Goal: Task Accomplishment & Management: Use online tool/utility

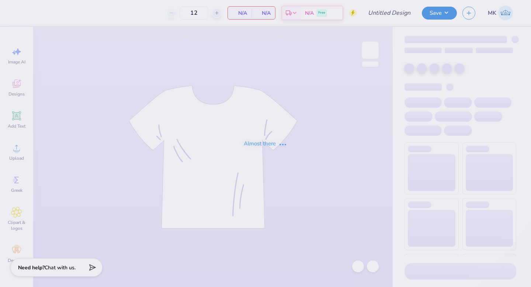
type input "philo 23"
type input "100"
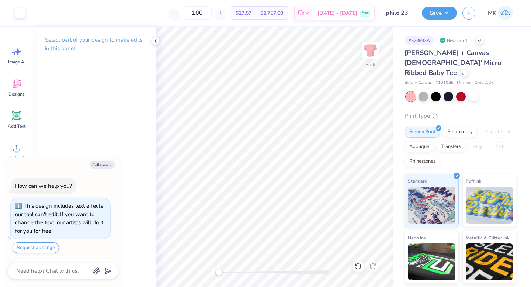
type textarea "x"
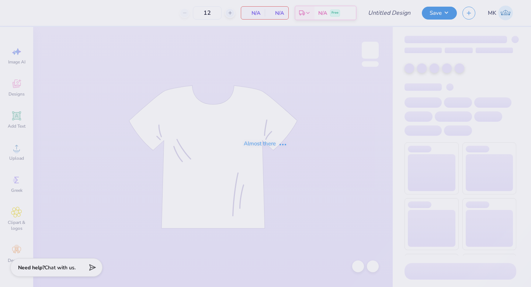
type input "Philo 3"
type input "100"
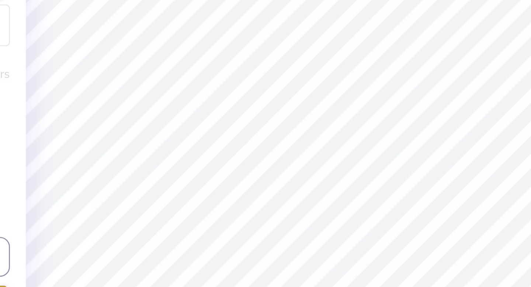
type textarea "B"
type input "6.55"
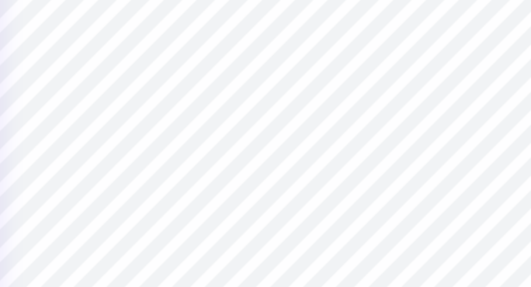
type textarea "t"
type textarea "TRUE & CONSTANT"
type input "4.46"
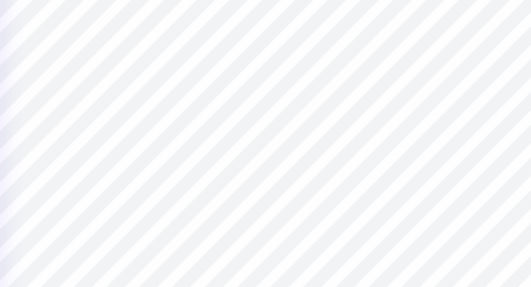
type input "0.34"
type input "8.97"
type input "4.87"
type input "0.37"
type input "8.94"
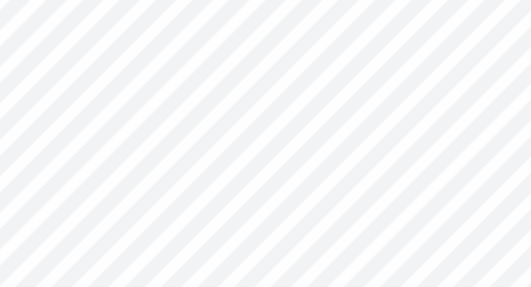
type input "8.94"
type textarea "l"
type textarea "LOVE, LABOR, LEARNING AND LOYALTY"
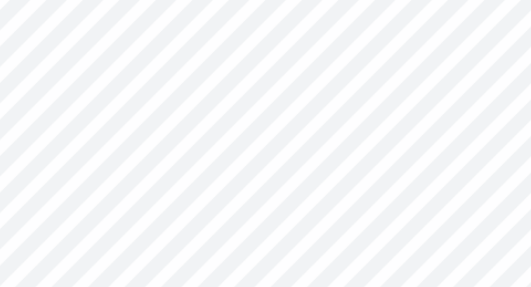
scroll to position [0, 6]
type input "9.94"
type input "0.44"
type input "8.90"
type input "6.89"
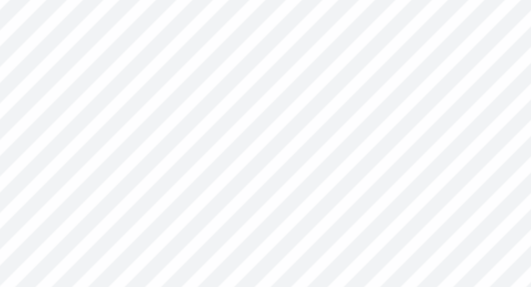
type input "0.31"
type input "5.37"
type input "0.24"
type input "9.00"
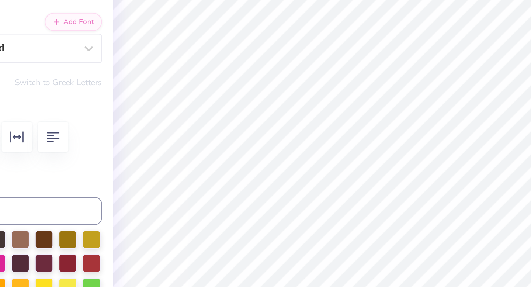
type input "5.24"
type input "0.30"
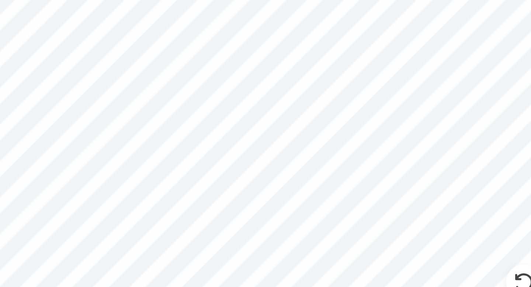
type input "9.01"
type textarea "TRUE & CONSTANT"
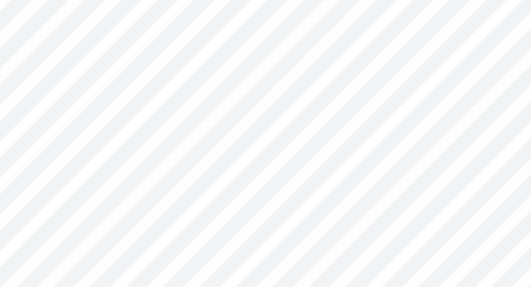
type input "3.89"
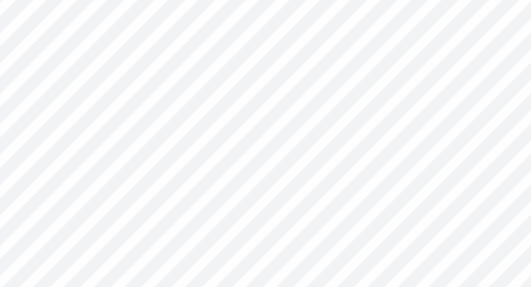
type input "9.16"
type input "4.22"
type input "0.32"
type input "4.25"
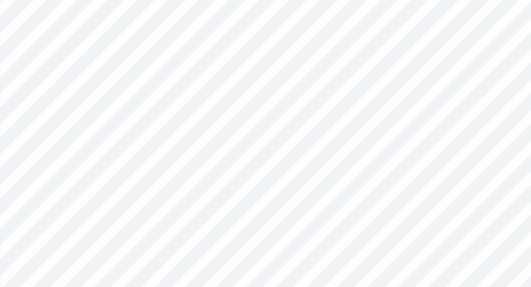
type textarea "TRUE AND CONSTANT"
type input "4.89"
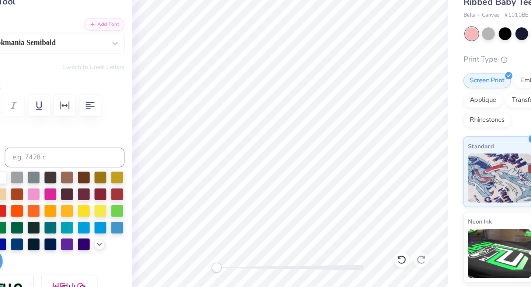
scroll to position [0, 0]
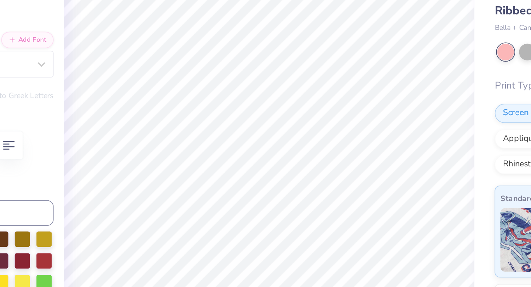
type input "9.05"
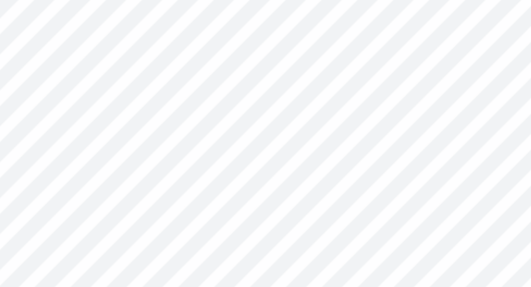
type input "10.05"
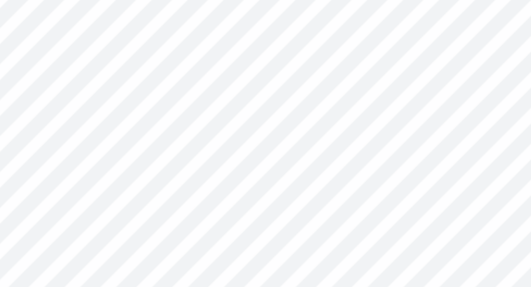
type input "11.37"
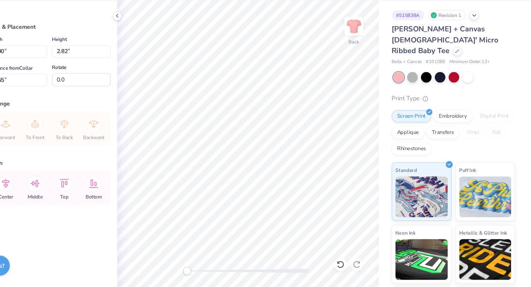
type input "3.00"
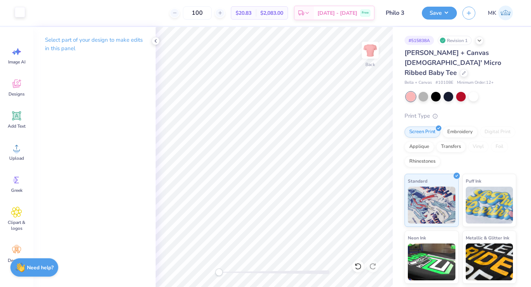
click at [20, 13] on div at bounding box center [20, 12] width 10 height 10
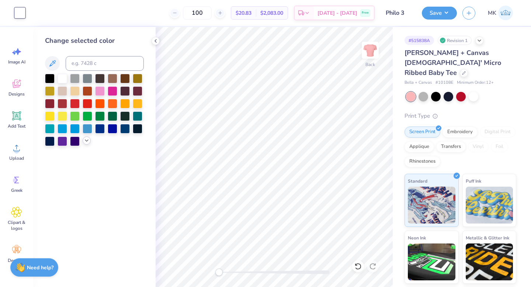
click at [84, 140] on icon at bounding box center [87, 141] width 6 height 6
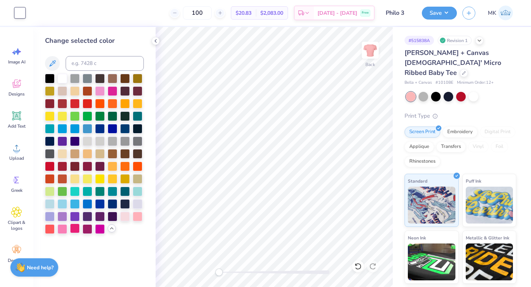
click at [72, 228] on div at bounding box center [75, 228] width 10 height 10
click at [158, 40] on icon at bounding box center [156, 41] width 6 height 6
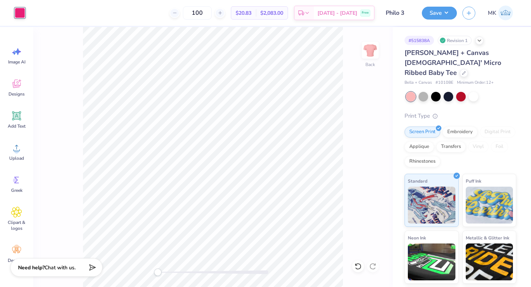
click at [26, 13] on div "Art colors 100 $20.83 Per Item $2,083.00 Total Est. Delivery [DATE] - [DATE] Fr…" at bounding box center [265, 13] width 531 height 26
click at [24, 13] on div at bounding box center [20, 13] width 10 height 10
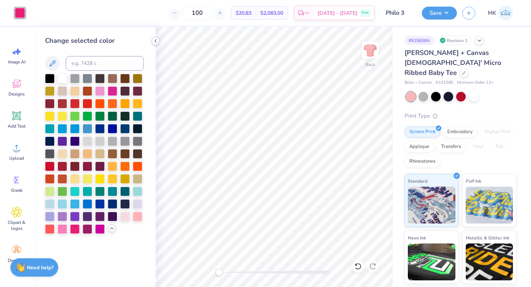
click at [155, 42] on icon at bounding box center [156, 41] width 6 height 6
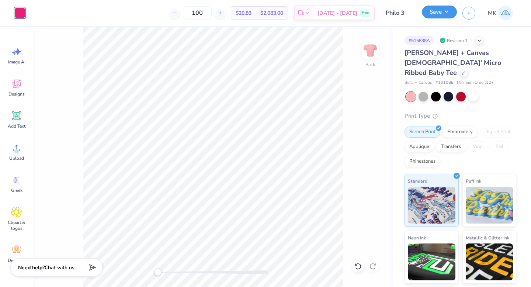
click at [454, 12] on button "Save" at bounding box center [439, 12] width 35 height 13
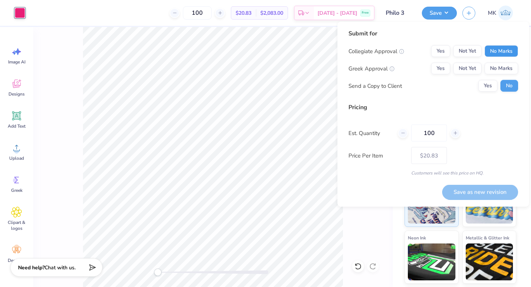
click at [498, 48] on button "No Marks" at bounding box center [502, 51] width 34 height 12
click at [444, 66] on button "Yes" at bounding box center [440, 69] width 19 height 12
click at [471, 192] on button "Save as new revision" at bounding box center [480, 191] width 76 height 15
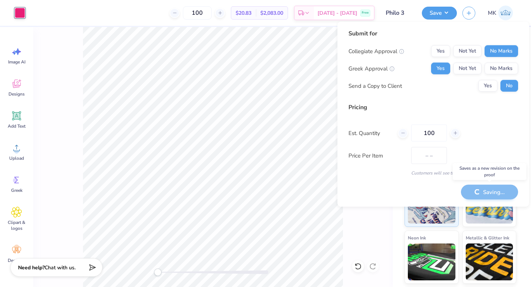
type input "$20.83"
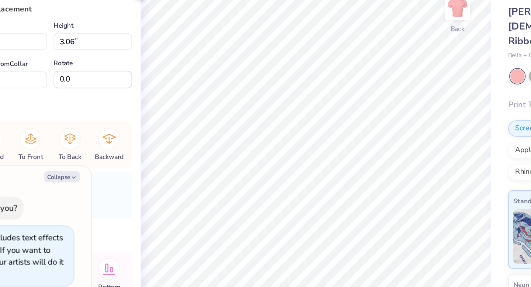
type textarea "x"
type input "2.55"
type input "2.51"
type input "2.81"
type textarea "x"
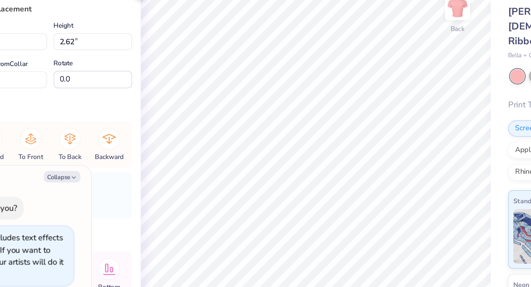
type input "0.59"
type input "0.63"
type input "3.75"
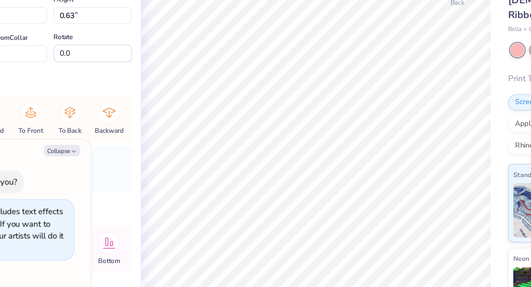
type textarea "x"
type input "0.60"
type input "3.74"
type textarea "x"
type input "0.76"
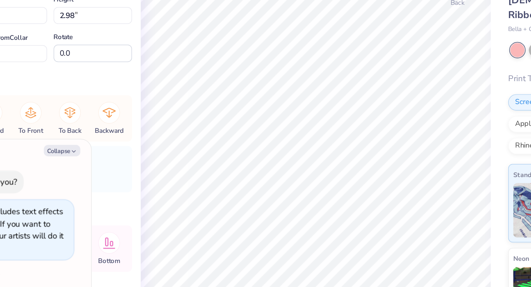
type input "0.59"
type input "3.59"
type textarea "x"
type input "0.79"
type input "0.66"
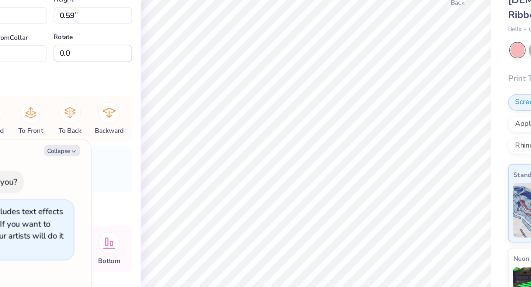
type input "4.53"
type textarea "x"
type input "3.00"
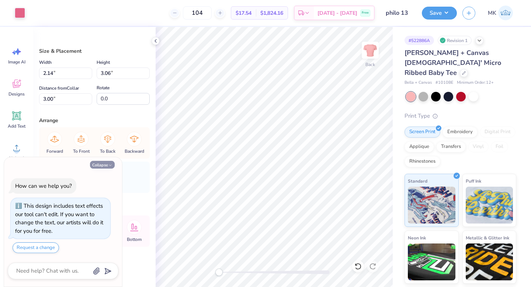
click at [94, 161] on button "Collapse" at bounding box center [102, 165] width 25 height 8
type textarea "x"
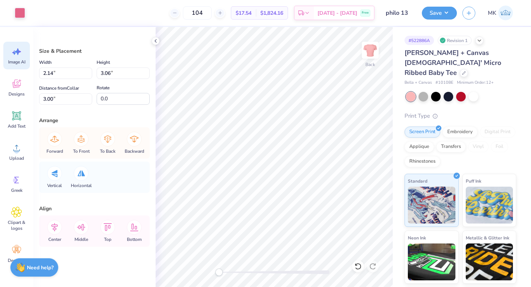
click at [14, 57] on div "Image AI" at bounding box center [16, 56] width 27 height 28
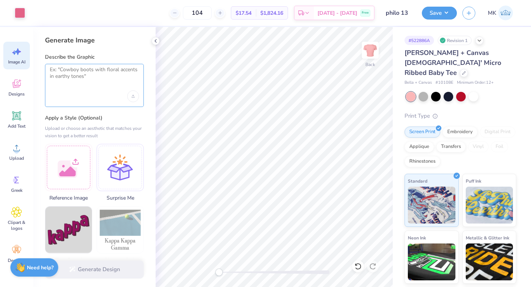
click at [67, 77] on textarea at bounding box center [94, 75] width 89 height 18
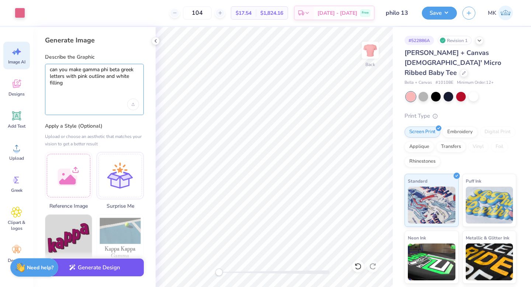
type textarea "can you make gamma phi beta greek letters with pink outline and white filling"
click at [93, 265] on button "Generate Design" at bounding box center [94, 267] width 99 height 18
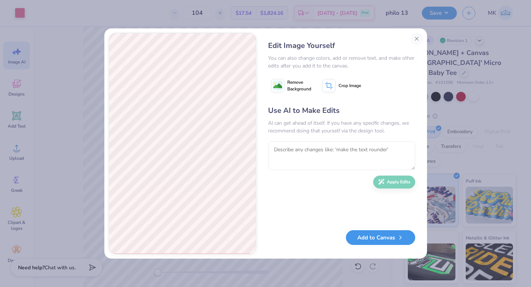
click at [372, 236] on button "Add to Canvas" at bounding box center [380, 237] width 69 height 15
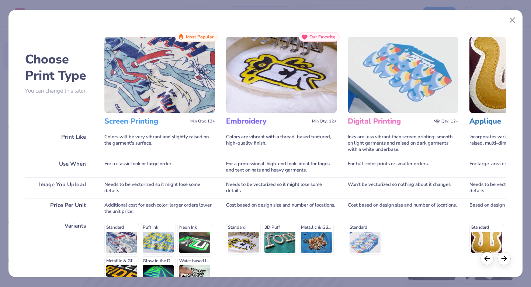
scroll to position [81, 0]
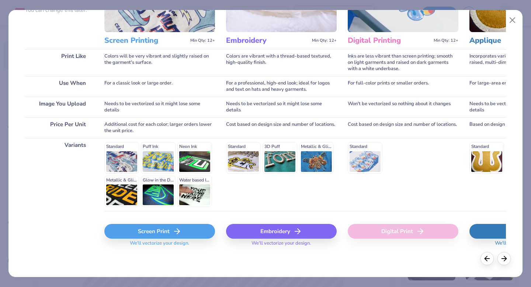
click at [191, 235] on div "Screen Print" at bounding box center [159, 231] width 111 height 15
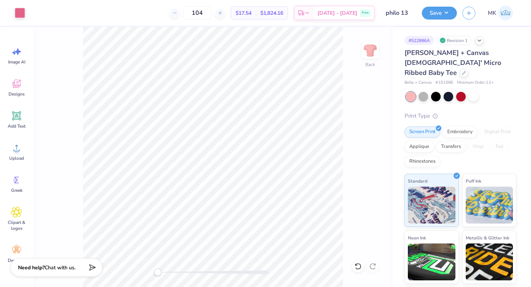
scroll to position [0, 0]
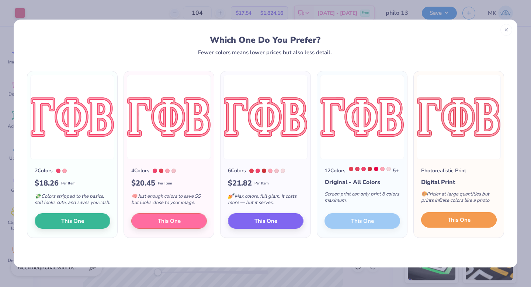
click at [473, 225] on button "This One" at bounding box center [459, 219] width 76 height 15
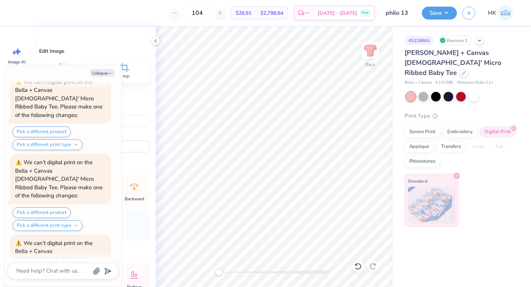
scroll to position [486, 0]
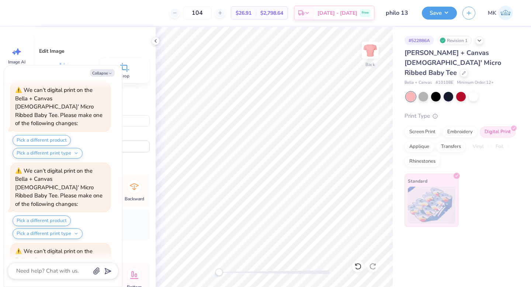
type textarea "x"
type input "5.85"
type input "2.79"
type input "8.34"
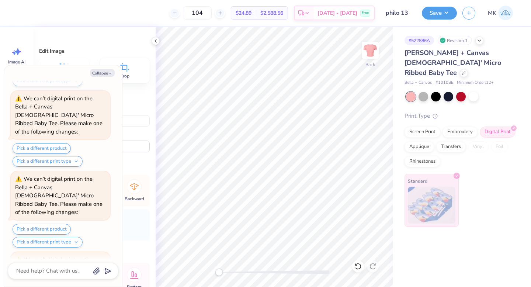
scroll to position [631, 0]
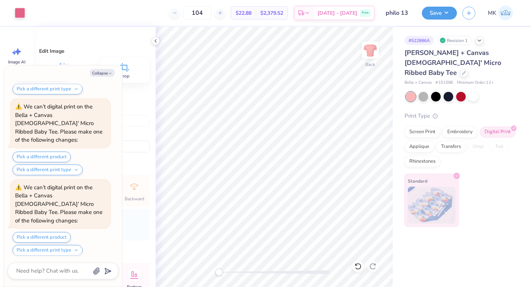
type textarea "x"
type input "2.62"
click at [57, 269] on textarea at bounding box center [52, 271] width 75 height 10
click at [100, 74] on button "Collapse" at bounding box center [102, 73] width 25 height 8
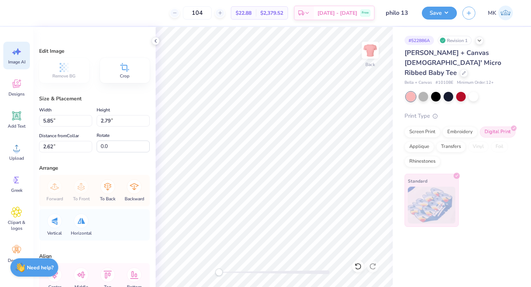
click at [27, 55] on div "Image AI" at bounding box center [16, 56] width 27 height 28
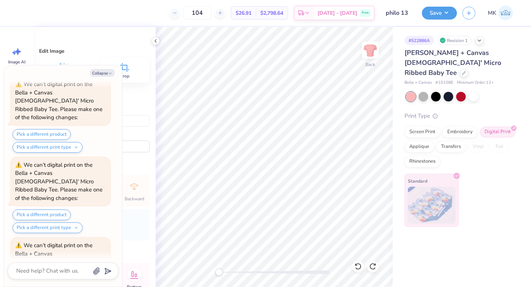
scroll to position [1209, 0]
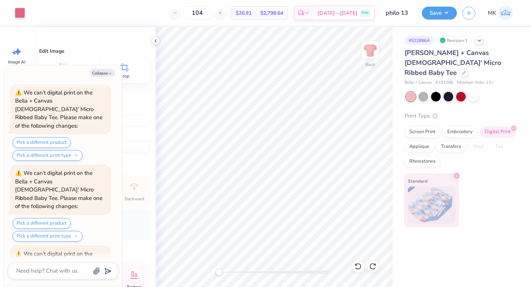
click at [32, 45] on div "Image AI Designs Add Text Upload Greek Clipart & logos Decorate" at bounding box center [16, 157] width 33 height 260
click at [23, 51] on div "Image AI" at bounding box center [16, 56] width 27 height 28
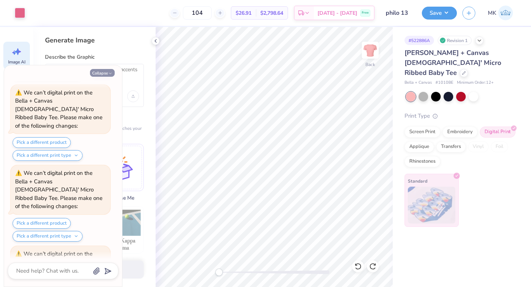
click at [99, 71] on button "Collapse" at bounding box center [102, 73] width 25 height 8
type textarea "x"
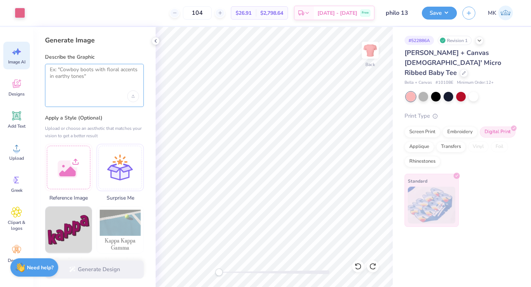
click at [102, 74] on textarea at bounding box center [94, 75] width 89 height 18
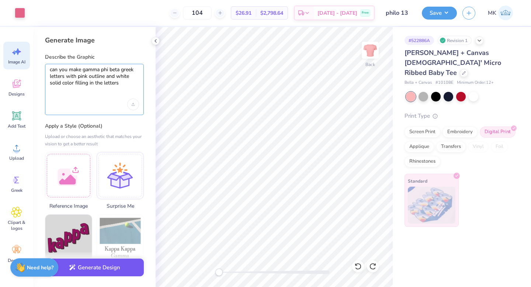
type textarea "can you make gamma phi beta greek letters with pink outline and white solid col…"
click at [94, 270] on button "Generate Design" at bounding box center [94, 267] width 99 height 18
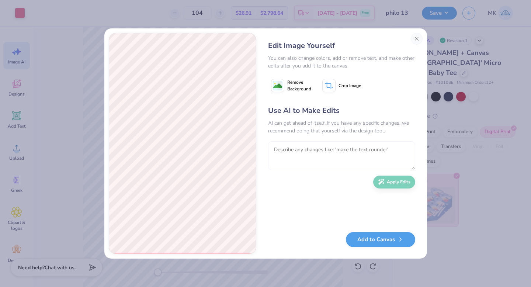
click at [312, 143] on textarea at bounding box center [341, 155] width 147 height 29
type textarea "fill the inside with white"
click at [395, 184] on button "Apply Edits" at bounding box center [394, 180] width 42 height 13
click at [310, 160] on textarea at bounding box center [341, 155] width 147 height 29
click at [317, 146] on textarea at bounding box center [341, 155] width 147 height 29
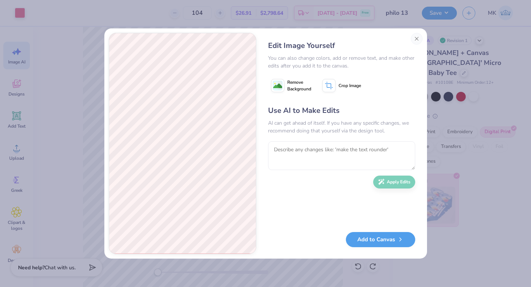
click at [303, 84] on span "Remove Background" at bounding box center [299, 85] width 24 height 13
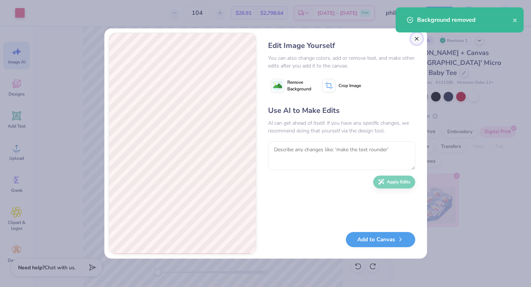
click at [418, 41] on button "Close" at bounding box center [417, 39] width 12 height 12
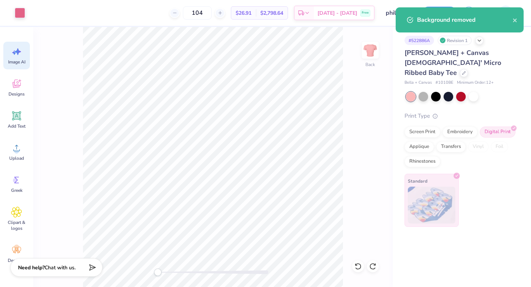
scroll to position [0, 17]
